Goal: Transaction & Acquisition: Purchase product/service

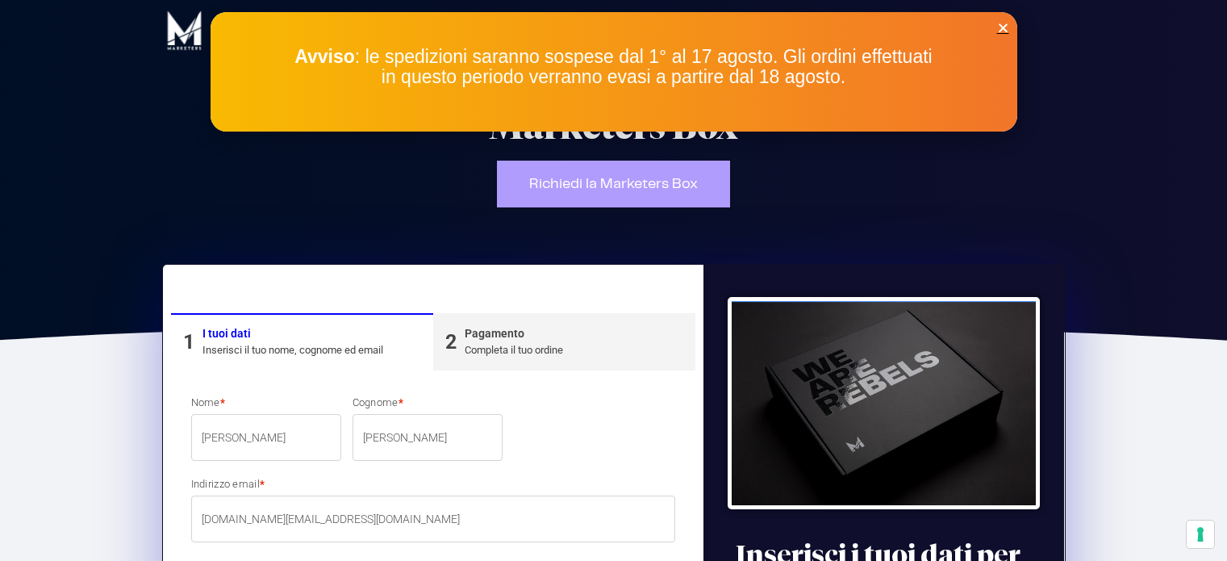
select select "AG"
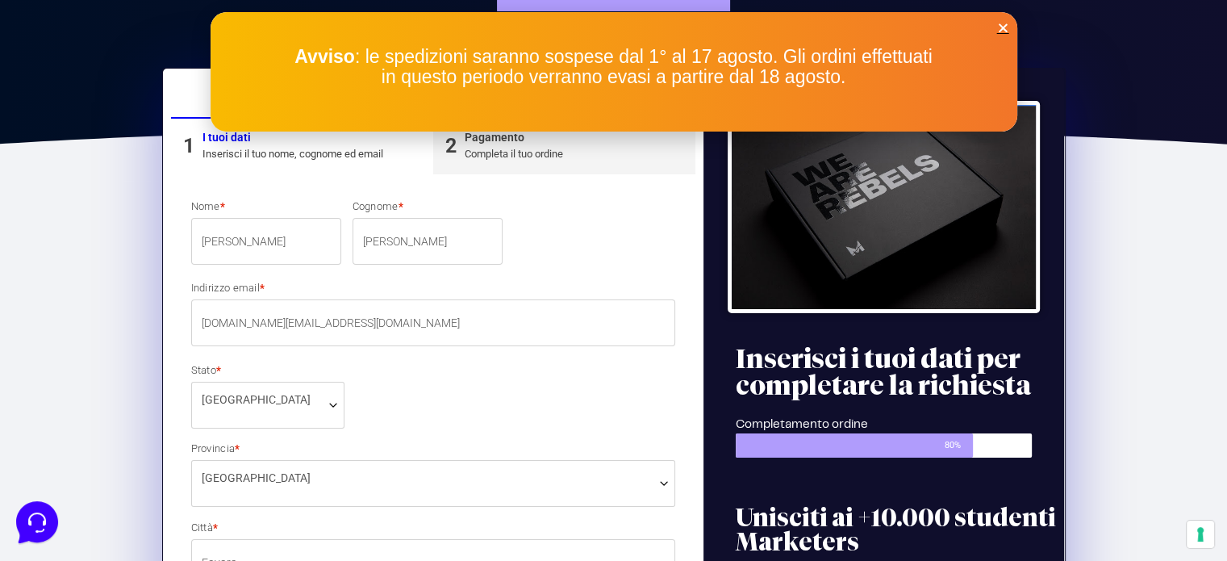
click at [1005, 18] on div "Avviso : le spedizioni saranno sospese dal 1° al 17 agosto. Gli ordini effettua…" at bounding box center [614, 71] width 807 height 119
click at [1002, 23] on icon "Close" at bounding box center [1003, 28] width 12 height 12
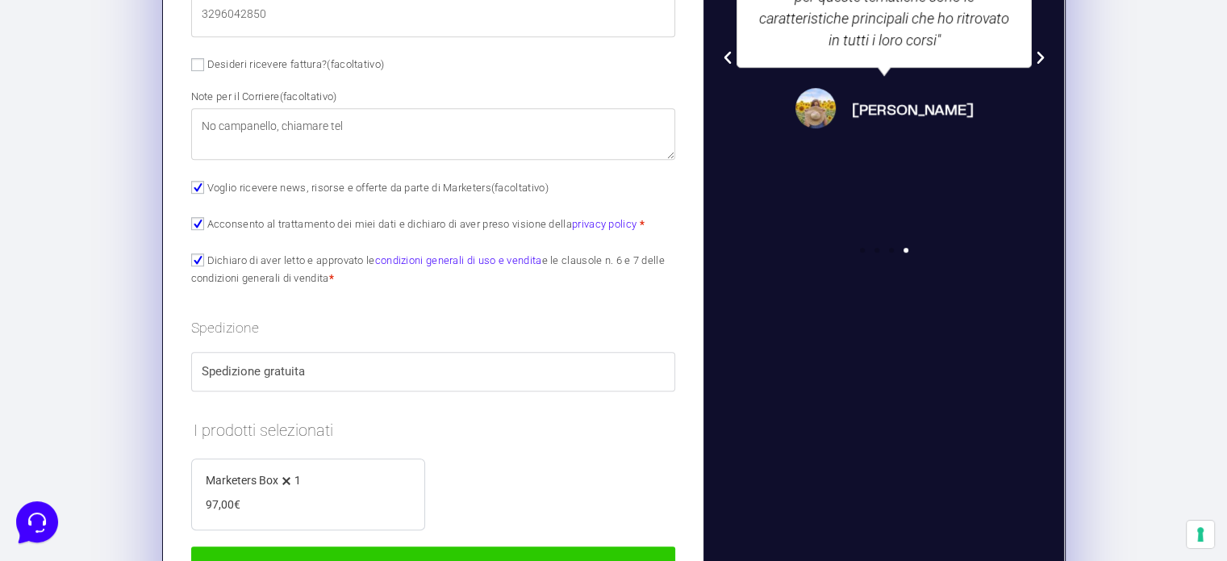
scroll to position [1105, 0]
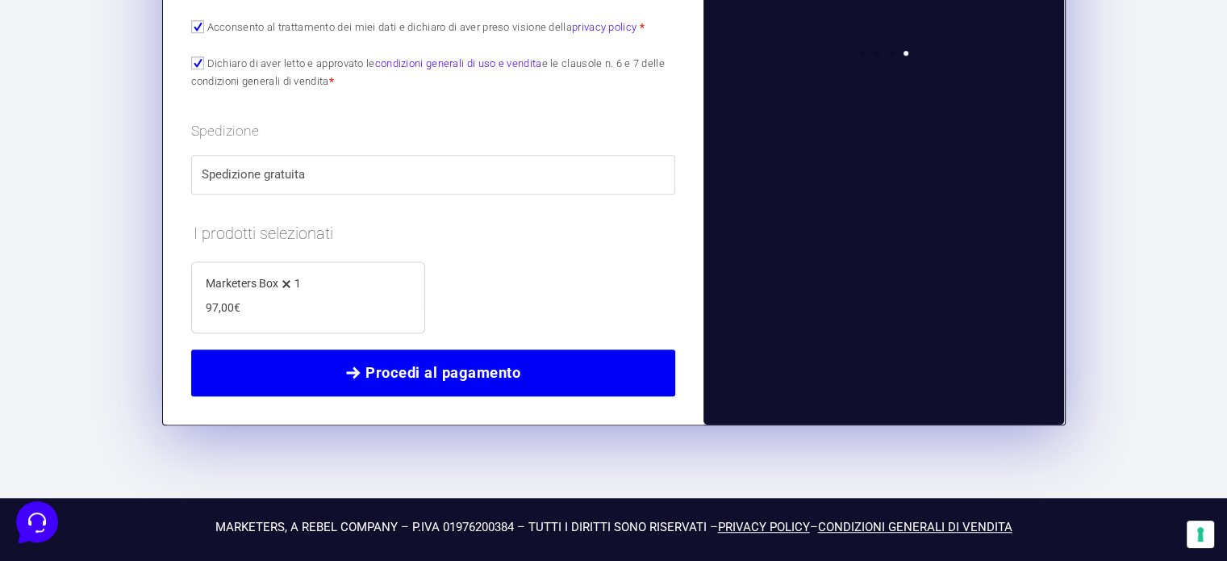
click at [491, 363] on span "Procedi al pagamento" at bounding box center [443, 372] width 155 height 23
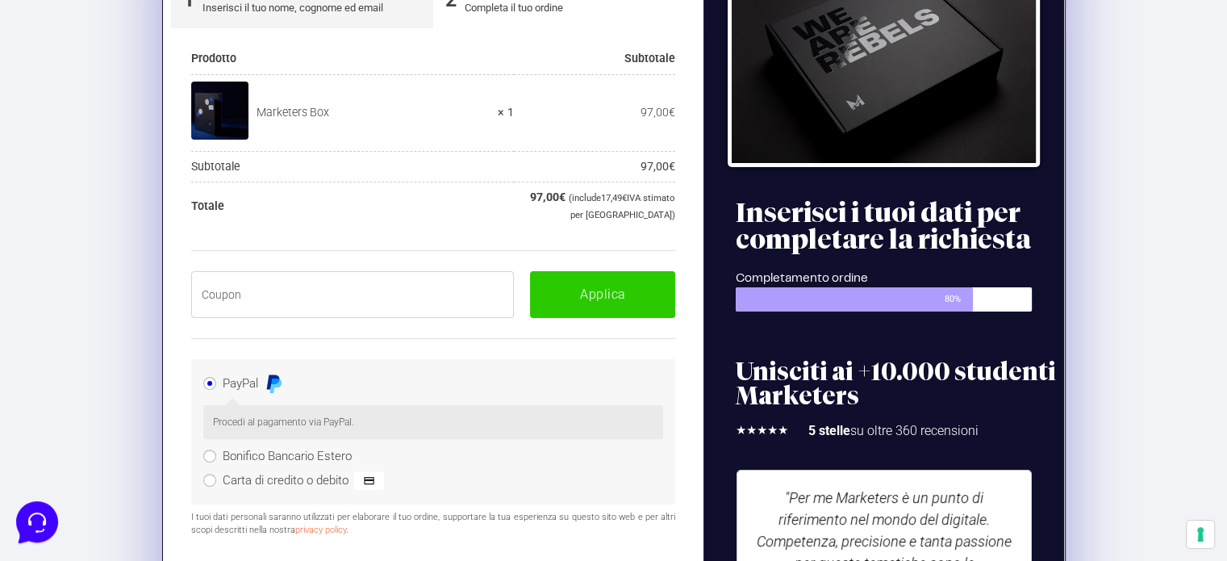
scroll to position [272, 0]
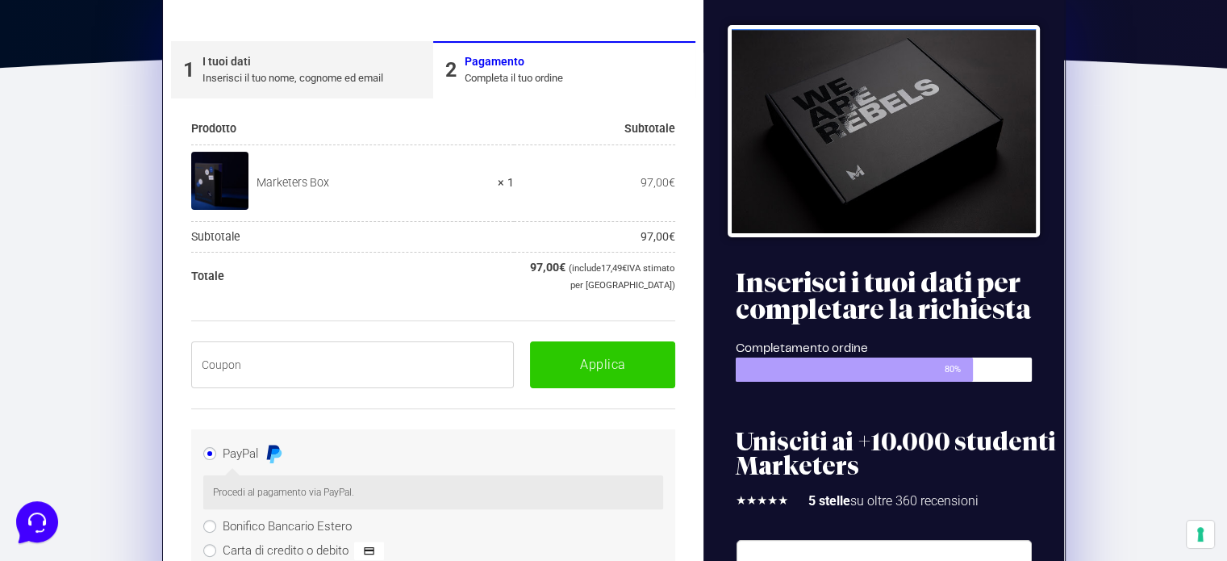
click at [297, 372] on input "text" at bounding box center [353, 364] width 324 height 47
paste input "BOXPRO100OFF"
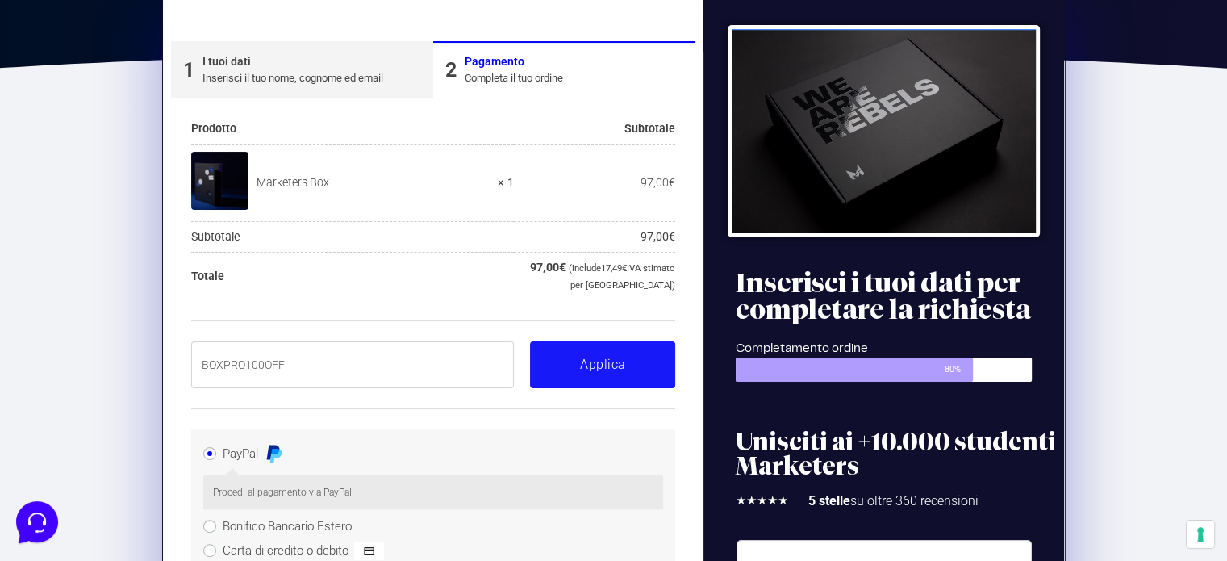
type input "BOXPRO100OFF"
click at [621, 380] on button "Applica" at bounding box center [602, 364] width 145 height 47
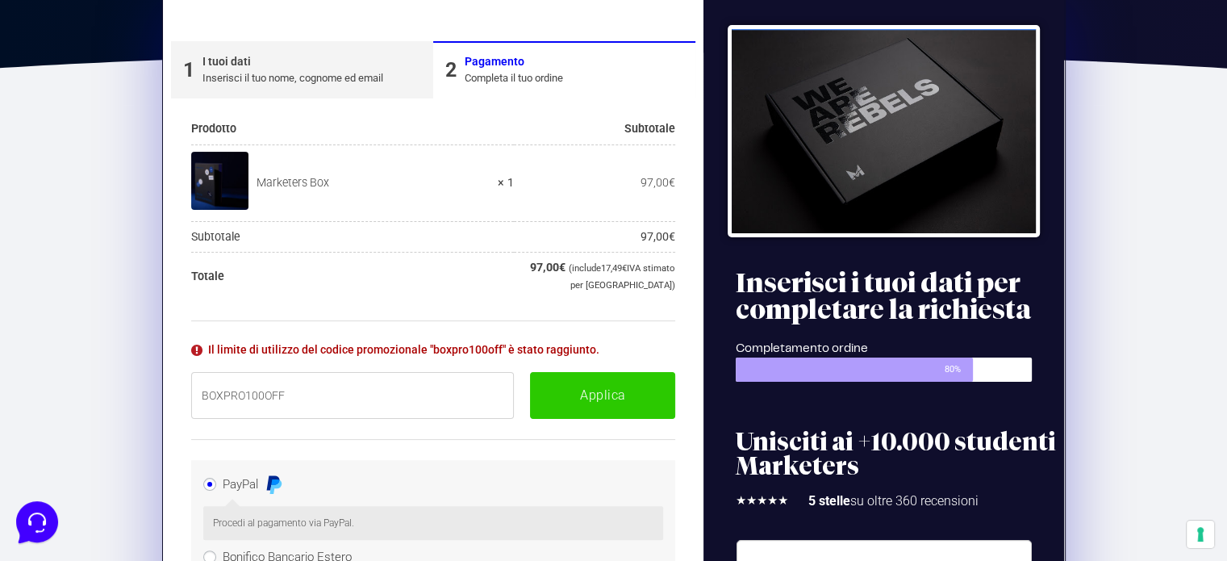
click at [615, 332] on div "Il limite di utilizzo del codice promozionale "boxpro100off" è stato raggiunto.…" at bounding box center [433, 379] width 485 height 119
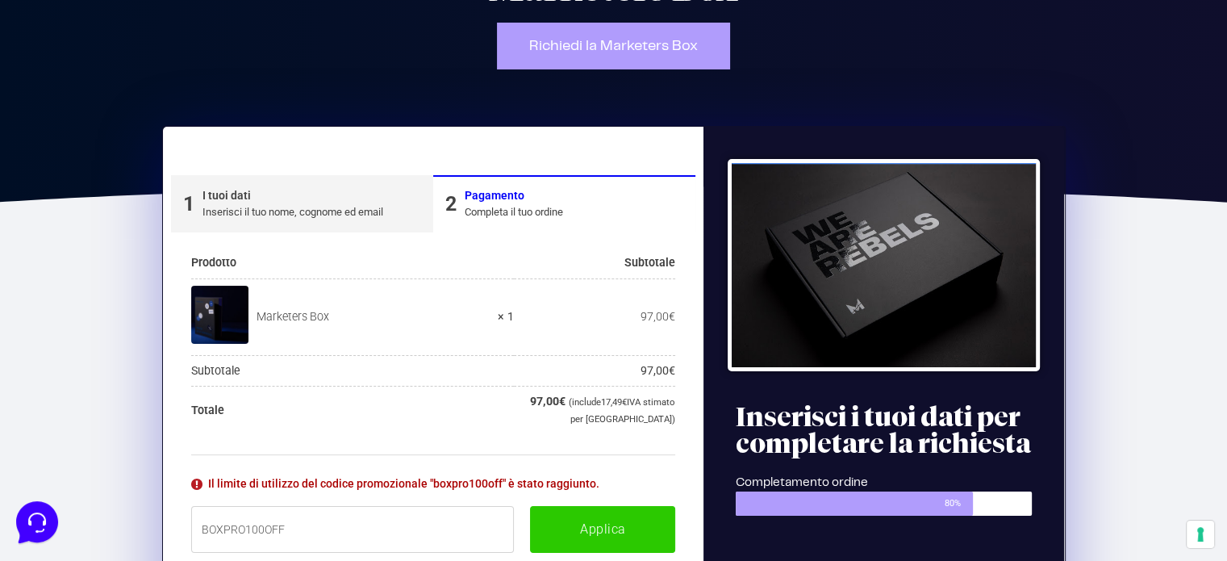
scroll to position [0, 0]
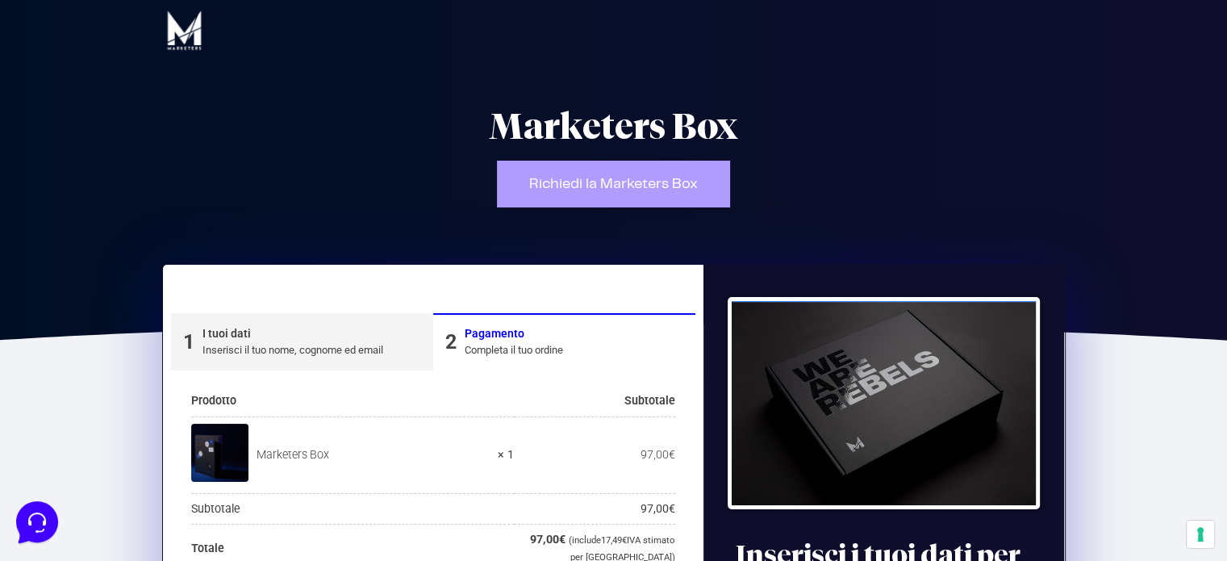
click at [583, 187] on span "Richiedi la Marketers Box" at bounding box center [613, 184] width 169 height 15
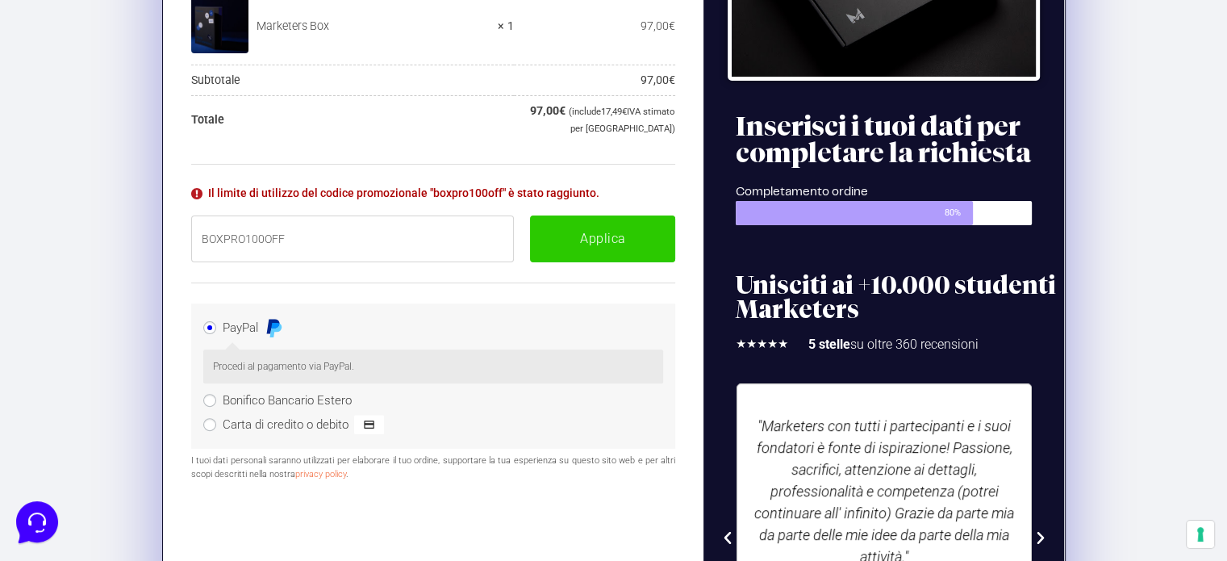
scroll to position [429, 0]
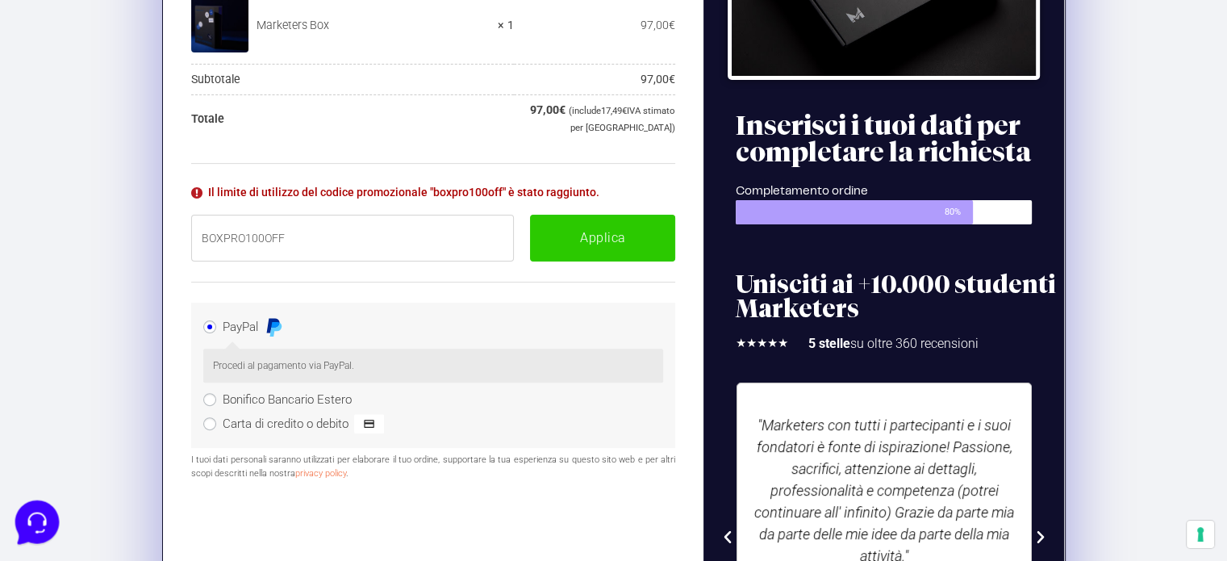
click at [30, 517] on icon at bounding box center [36, 520] width 42 height 42
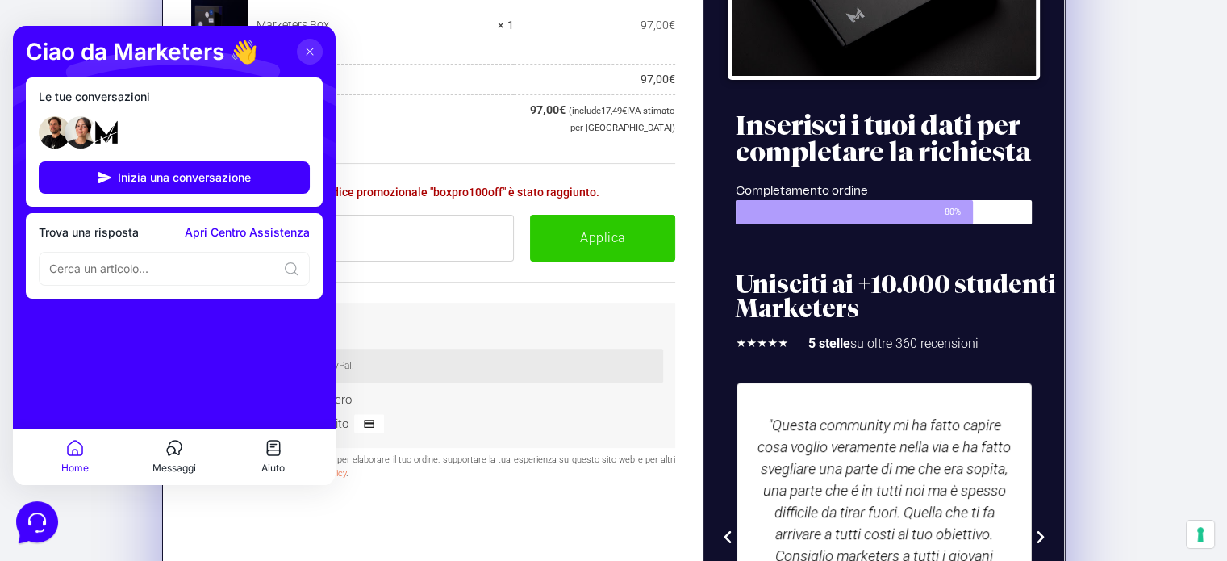
click at [310, 52] on icon at bounding box center [310, 51] width 6 height 6
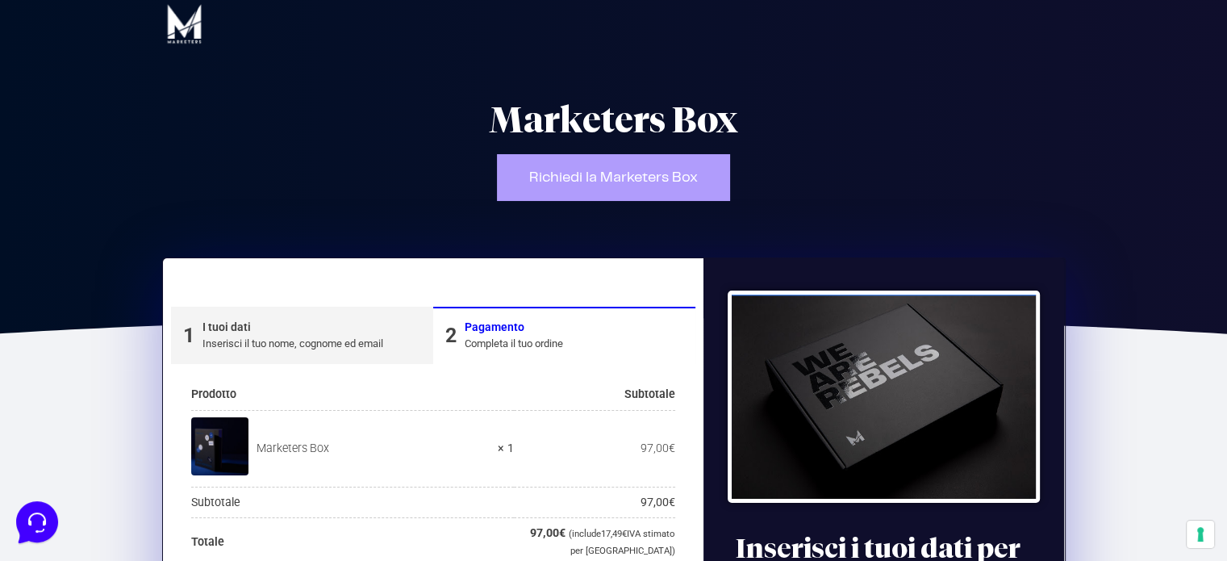
scroll to position [0, 0]
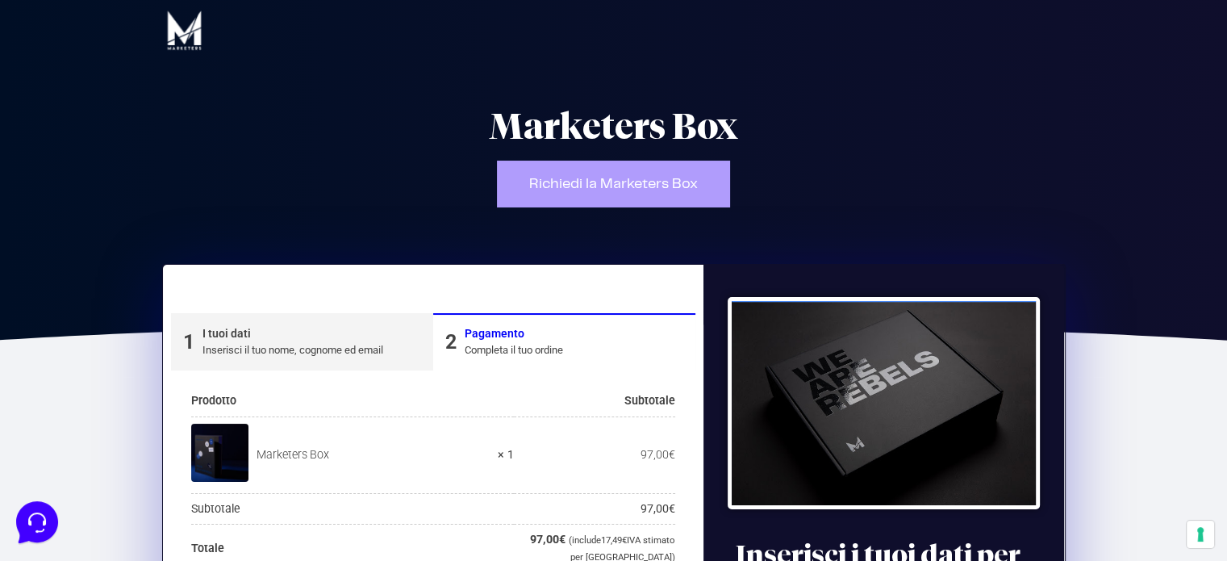
click at [183, 35] on img at bounding box center [184, 30] width 44 height 44
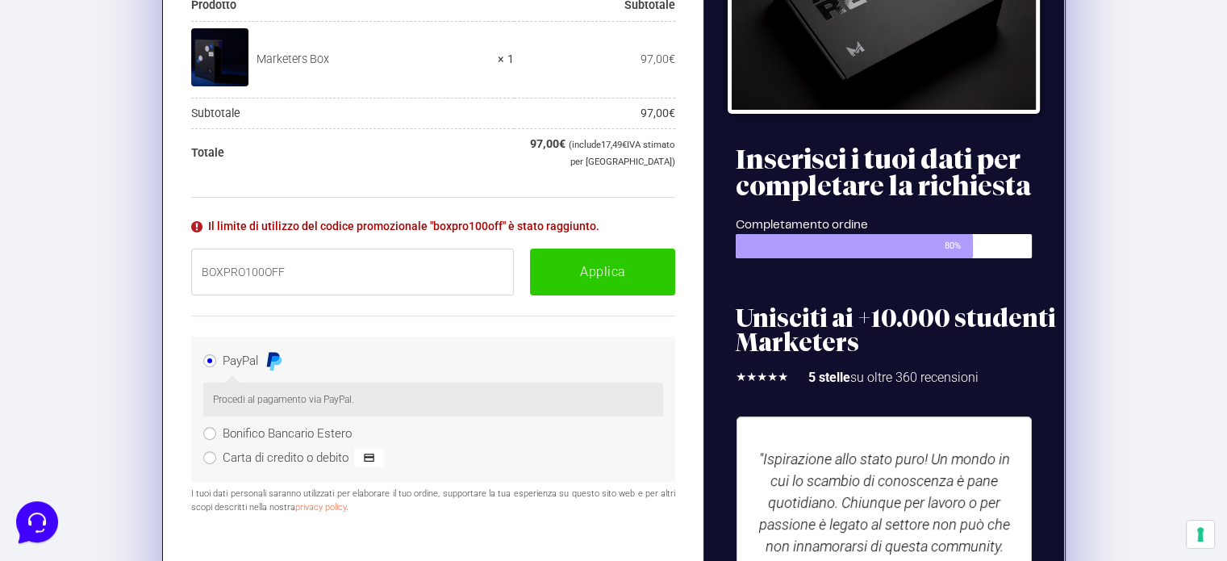
scroll to position [396, 0]
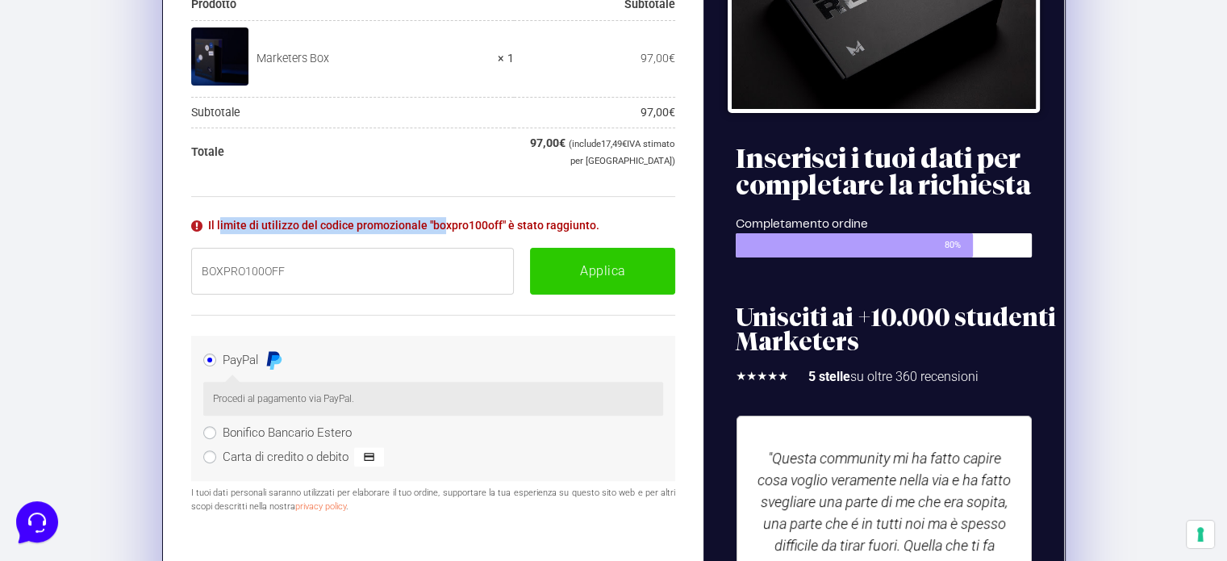
drag, startPoint x: 207, startPoint y: 222, endPoint x: 419, endPoint y: 210, distance: 212.6
click at [419, 210] on div "Il limite di utilizzo del codice promozionale "boxpro100off" è stato raggiunto.…" at bounding box center [433, 255] width 485 height 119
copy li "Il limite di utilizzo del codice promozional"
click at [44, 522] on icon at bounding box center [36, 520] width 42 height 42
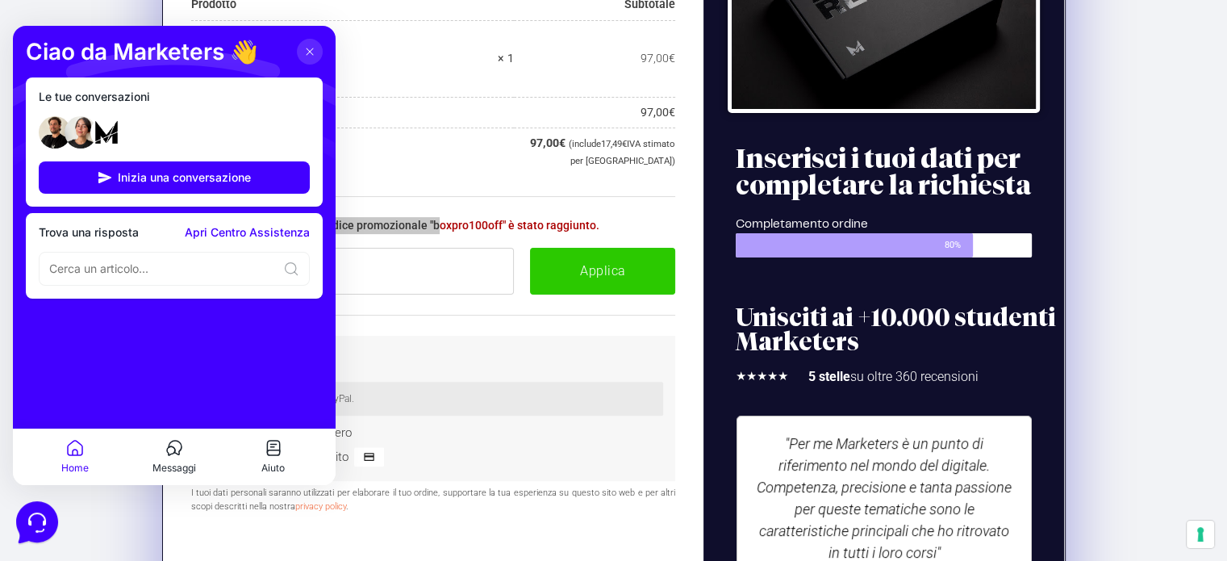
click at [77, 125] on img at bounding box center [81, 132] width 32 height 32
click at [155, 173] on span "Inizia una conversazione" at bounding box center [184, 177] width 133 height 13
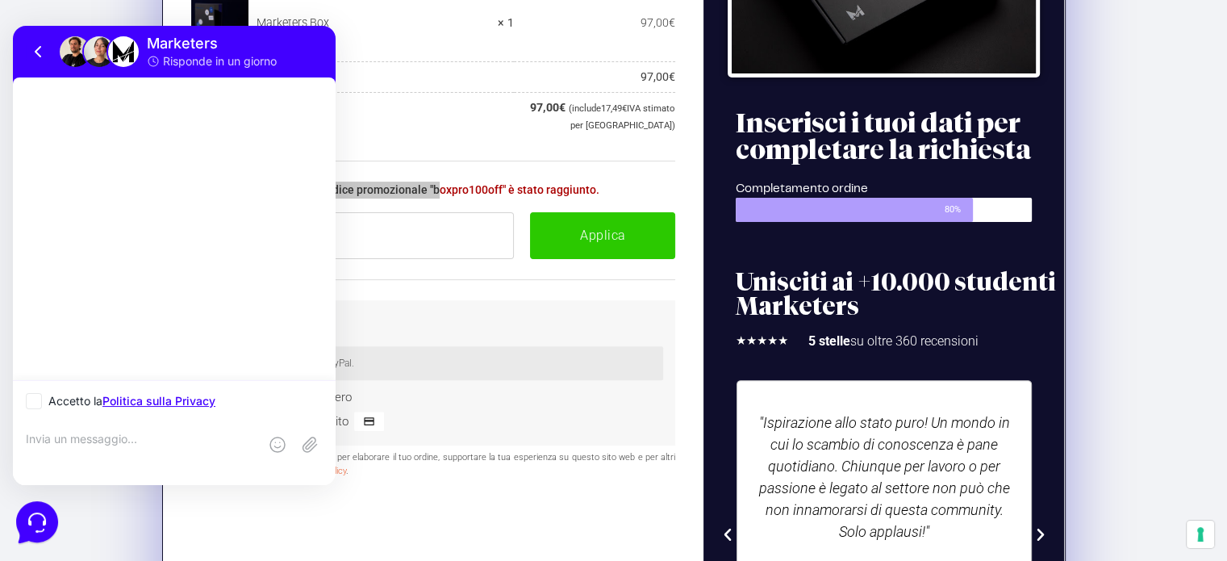
scroll to position [434, 0]
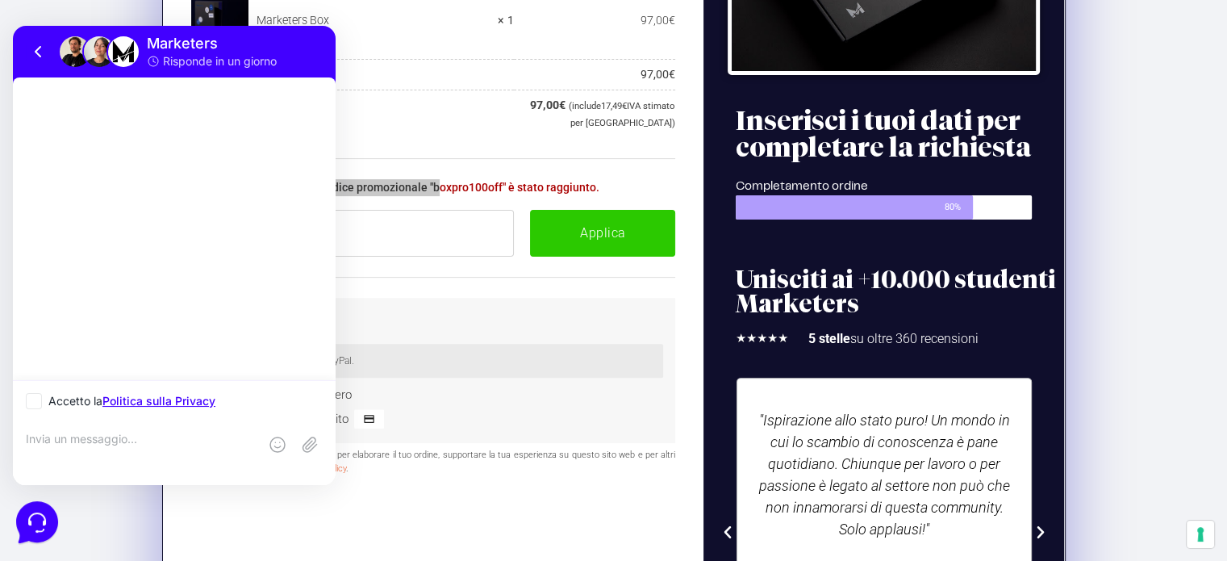
click at [114, 439] on textarea at bounding box center [142, 454] width 232 height 44
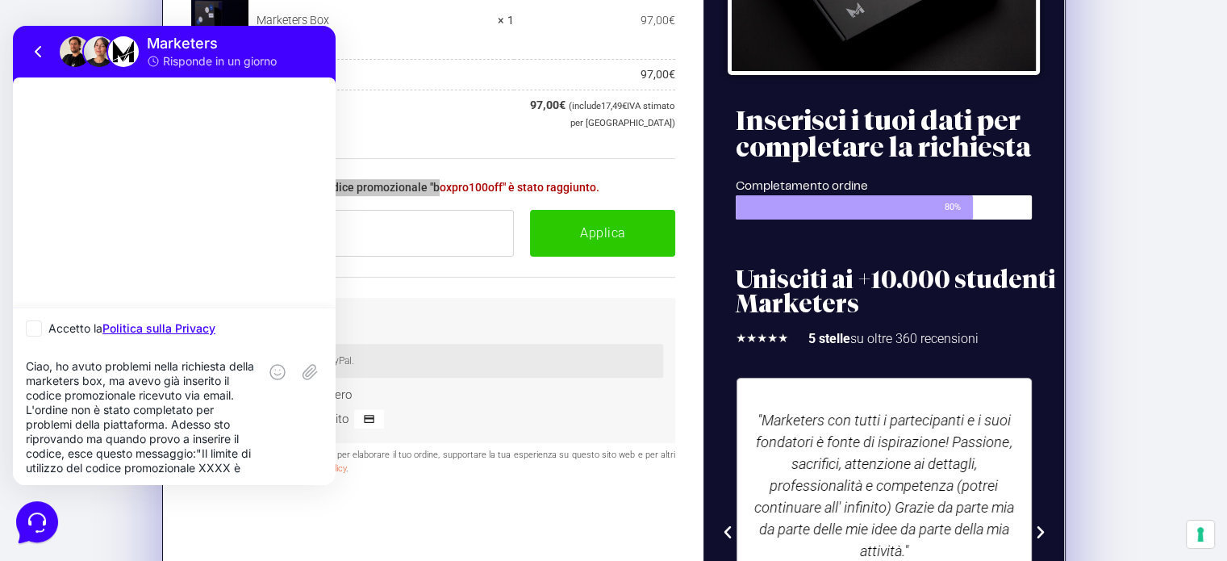
scroll to position [29, 0]
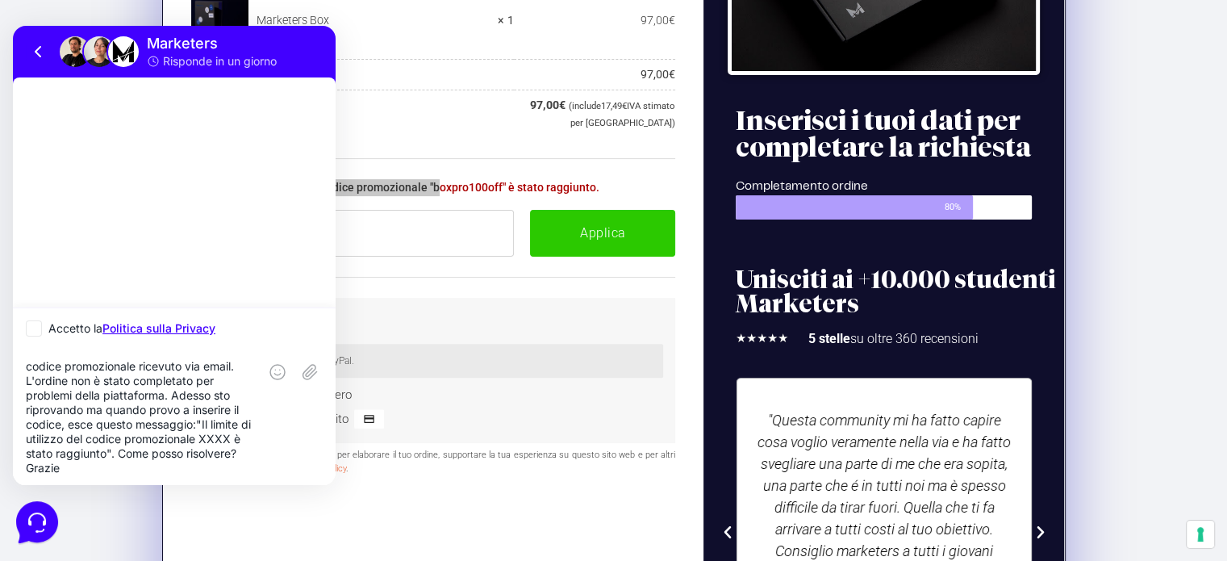
type textarea "Ciao, ho avuto problemi nella richiesta della marketers box, ma avevo già inser…"
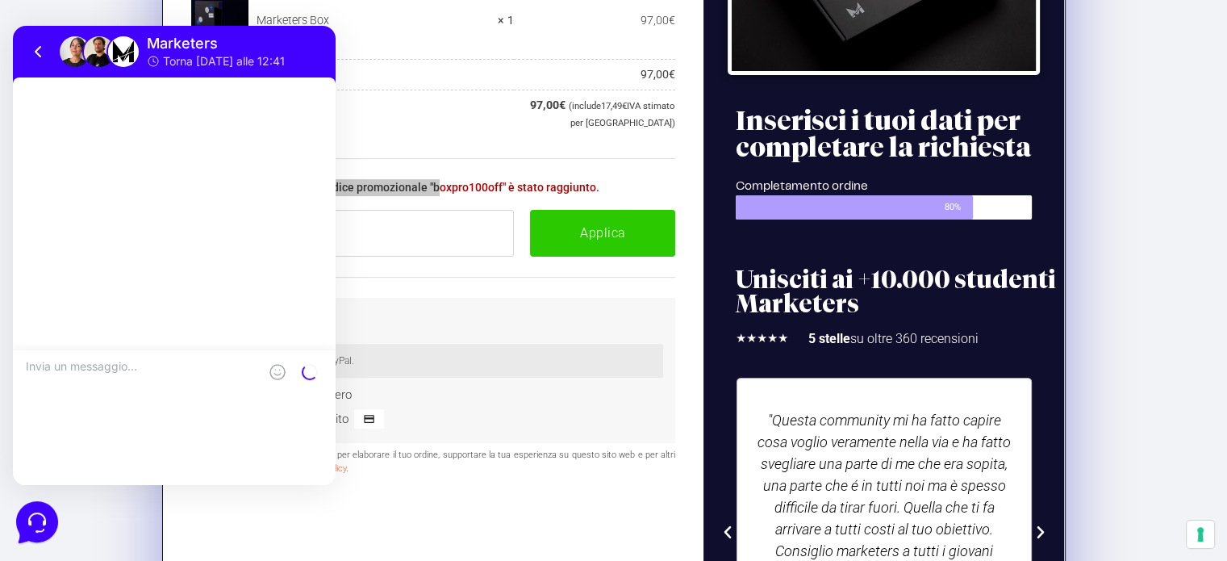
scroll to position [0, 0]
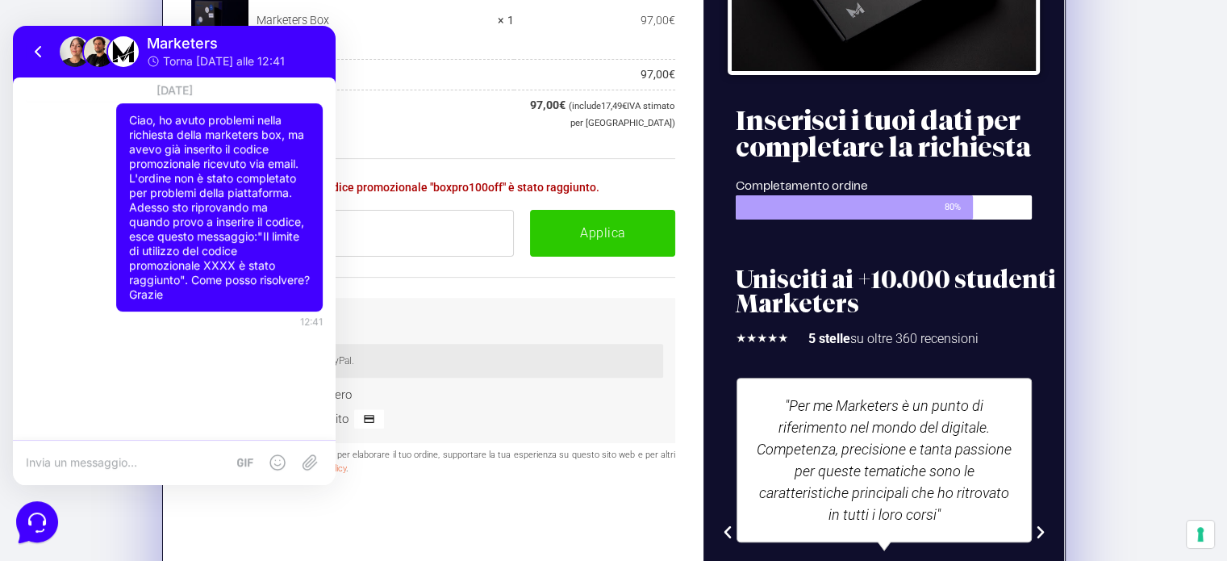
click at [443, 167] on div "Il limite di utilizzo del codice promozionale "boxpro100off" è stato raggiunto.…" at bounding box center [433, 217] width 485 height 119
